Goal: Transaction & Acquisition: Purchase product/service

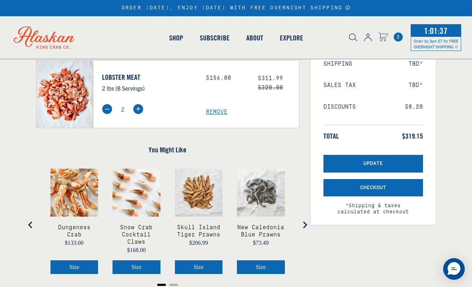
scroll to position [144, 0]
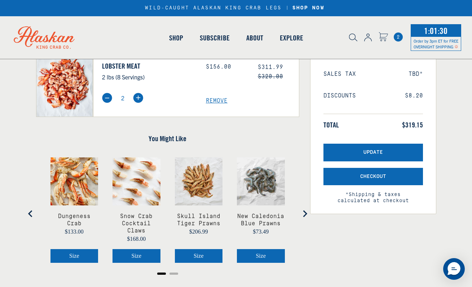
click at [224, 30] on span "Remove" at bounding box center [252, 26] width 93 height 7
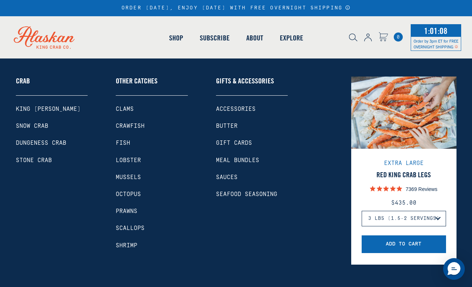
click at [128, 159] on link "Lobster" at bounding box center [152, 160] width 72 height 7
